Goal: Ask a question: Seek information or help from site administrators or community

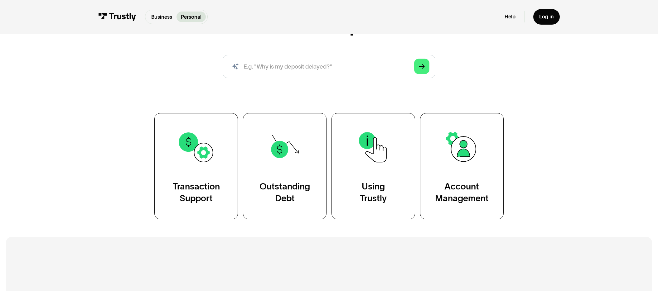
scroll to position [81, 0]
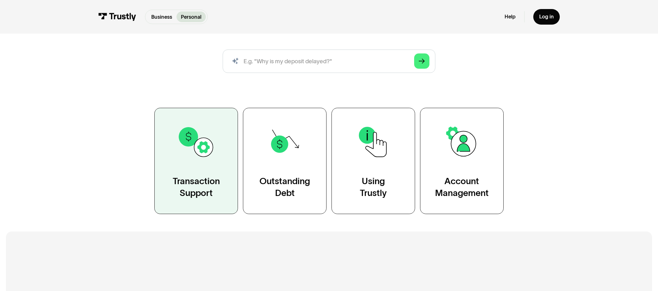
click at [218, 174] on link "Transaction Support" at bounding box center [196, 161] width 84 height 106
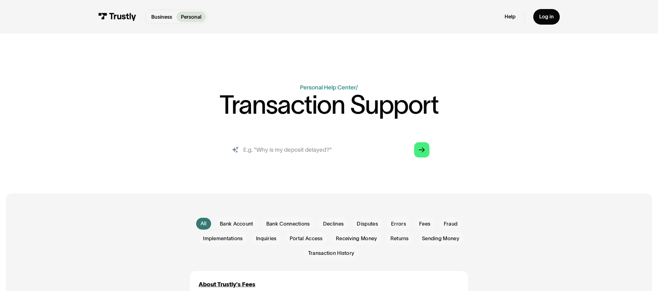
click at [377, 156] on input "search" at bounding box center [329, 149] width 212 height 23
click at [337, 153] on input "search" at bounding box center [329, 149] width 212 height 23
type input "transaction says completed but didnt receive"
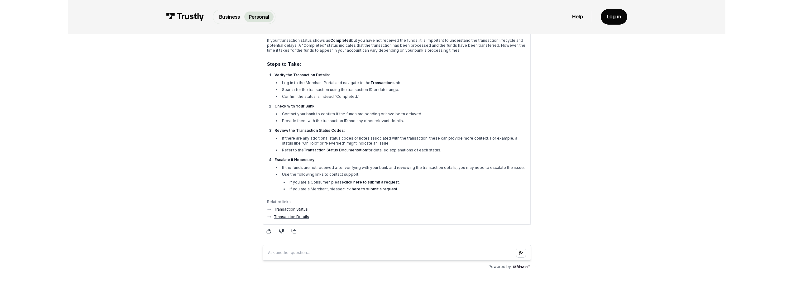
scroll to position [139, 0]
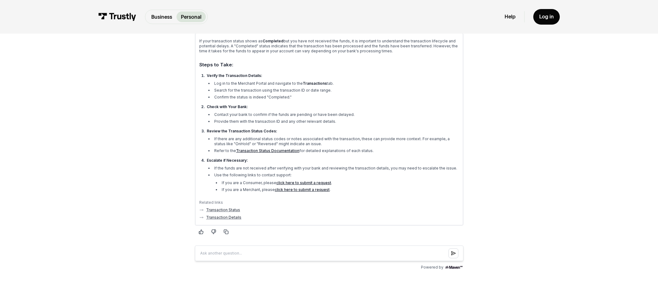
drag, startPoint x: 339, startPoint y: 121, endPoint x: 317, endPoint y: 119, distance: 22.2
click at [325, 120] on li "Provide them with the transaction ID and any other relevant details." at bounding box center [336, 121] width 246 height 5
drag, startPoint x: 250, startPoint y: 116, endPoint x: 208, endPoint y: 114, distance: 41.8
click at [208, 114] on ul "Contact your bank to confirm if the funds are pending or have been delayed. Pro…" at bounding box center [332, 118] width 252 height 12
click at [273, 118] on ul "Contact your bank to confirm if the funds are pending or have been delayed. Pro…" at bounding box center [332, 118] width 252 height 12
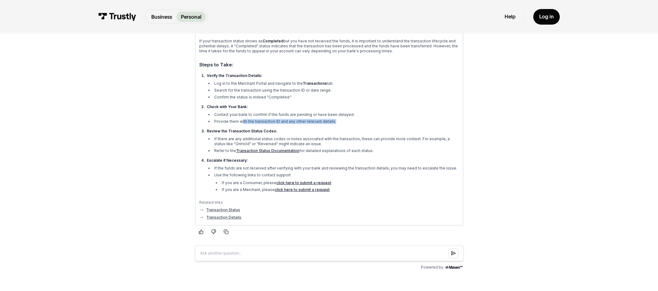
drag, startPoint x: 345, startPoint y: 121, endPoint x: 240, endPoint y: 119, distance: 104.8
click at [240, 119] on li "Provide them with the transaction ID and any other relevant details." at bounding box center [336, 121] width 246 height 5
click at [247, 115] on li "Contact your bank to confirm if the funds are pending or have been delayed." at bounding box center [336, 114] width 246 height 5
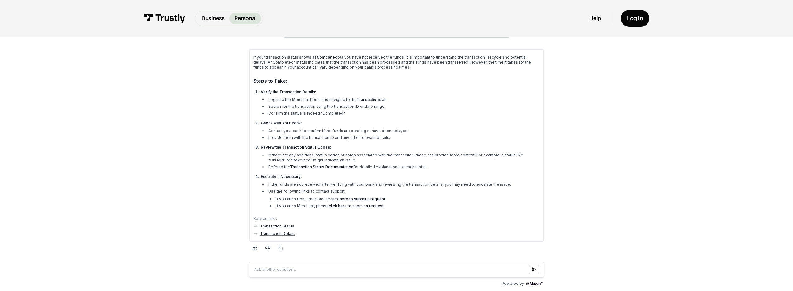
click at [229, 65] on div "AI-powered search ( 1 / 4 ) Type your question and our smart search will find y…" at bounding box center [397, 271] width 466 height 519
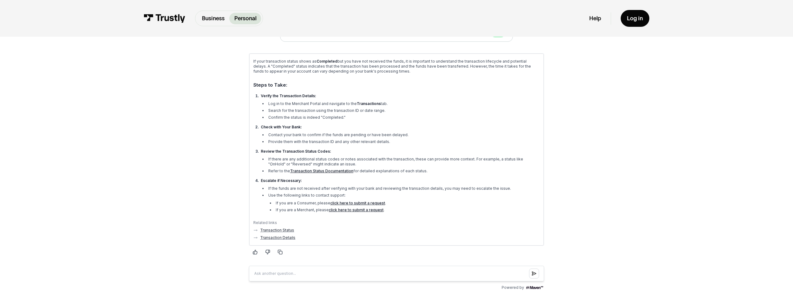
scroll to position [144, 0]
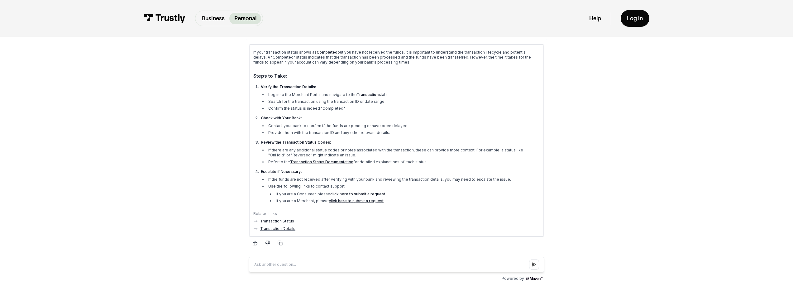
click at [357, 194] on link "click here to submit a request" at bounding box center [357, 193] width 55 height 5
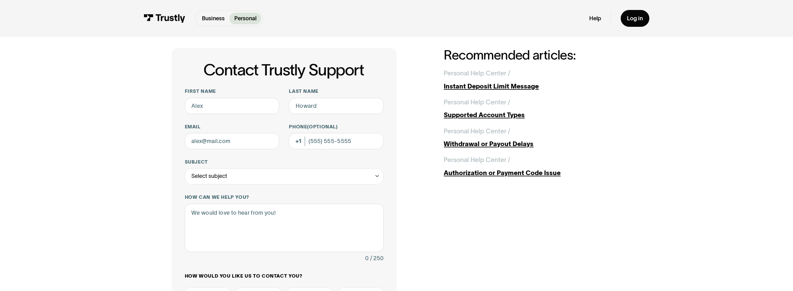
scroll to position [42, 0]
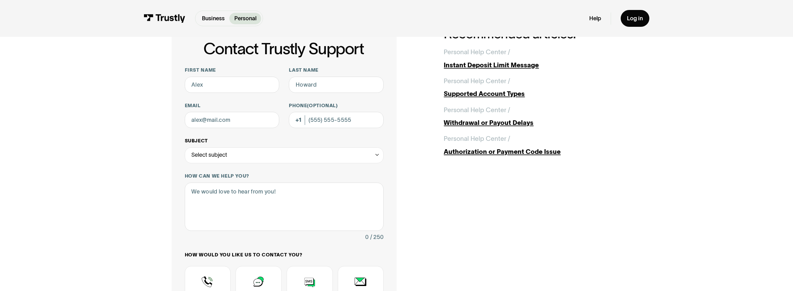
click at [368, 158] on div "Select subject" at bounding box center [284, 155] width 199 height 16
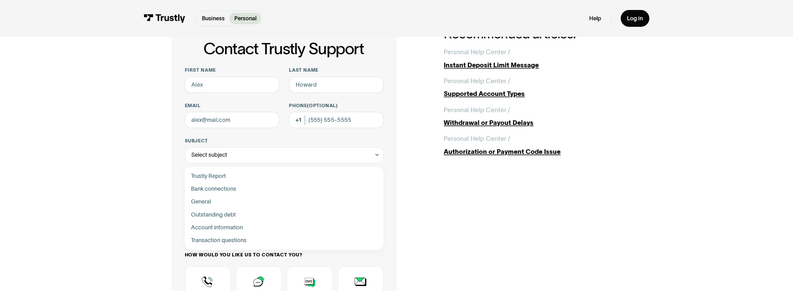
click at [407, 164] on div "Contact Trustly Support First name Last name Email Phone (Optional) Subject Sel…" at bounding box center [397, 208] width 450 height 363
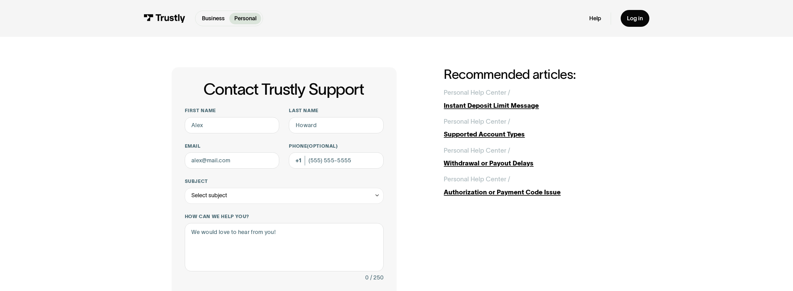
scroll to position [0, 0]
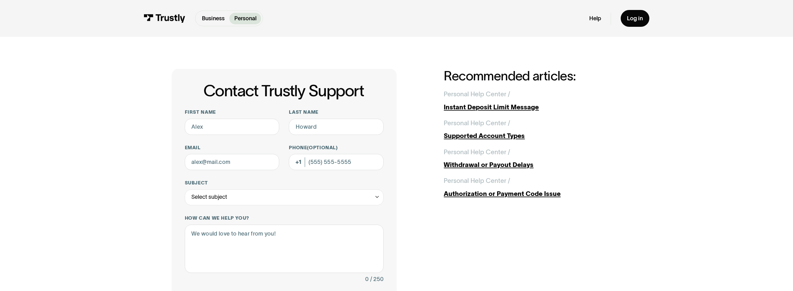
drag, startPoint x: 355, startPoint y: 108, endPoint x: 344, endPoint y: 103, distance: 12.1
click at [171, 17] on img at bounding box center [165, 18] width 42 height 9
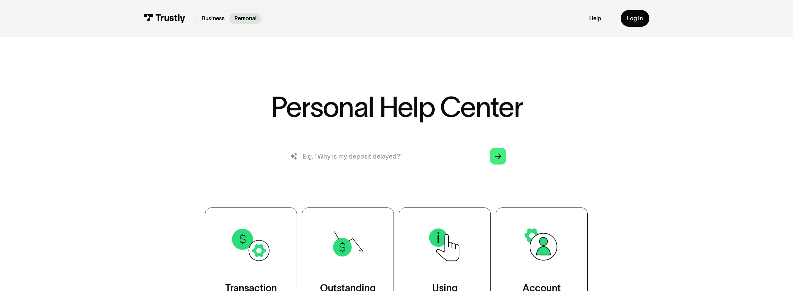
click at [364, 163] on input "search" at bounding box center [396, 156] width 233 height 26
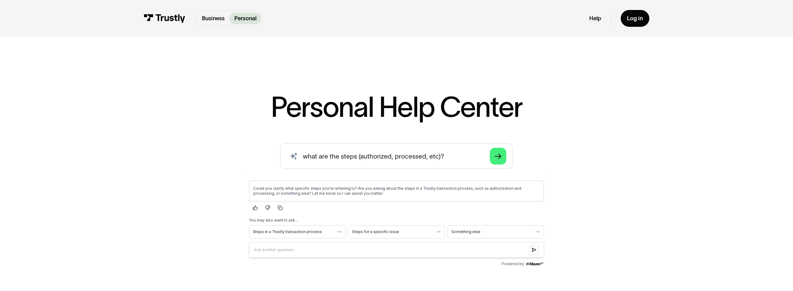
click at [395, 196] on div "Could you clarify what specific steps you're referring to? Are you asking about…" at bounding box center [396, 190] width 295 height 21
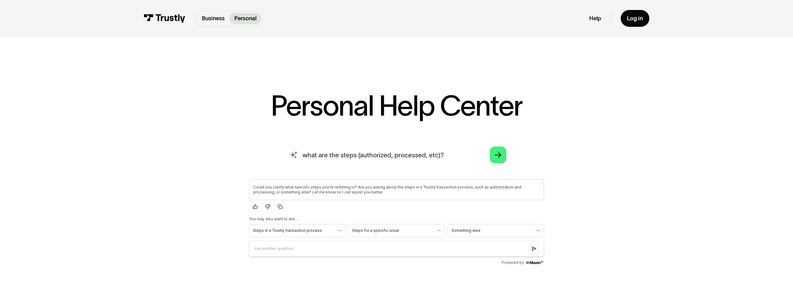
click at [425, 158] on input "what are the steps (authorized, processed, etc)?" at bounding box center [396, 155] width 233 height 26
click at [435, 156] on input "what are the steps (authorized, processed, etc)?" at bounding box center [396, 155] width 233 height 26
type input "what the the steps in the Trustly transaction process?"
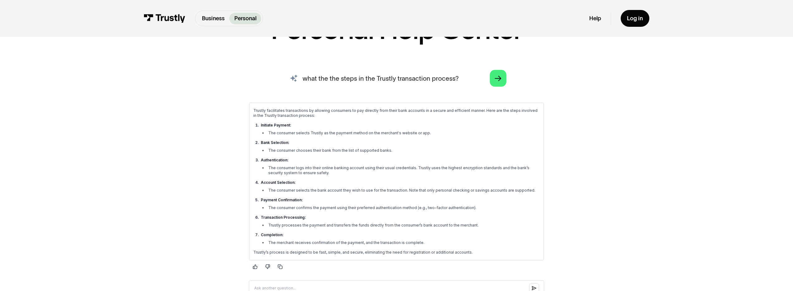
scroll to position [75, 0]
